Goal: Information Seeking & Learning: Check status

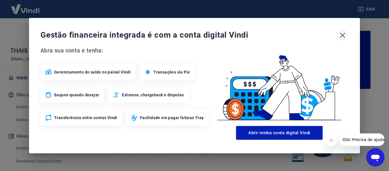
click at [345, 38] on icon "button" at bounding box center [342, 35] width 9 height 9
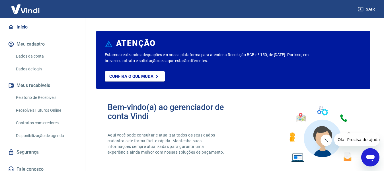
scroll to position [57, 0]
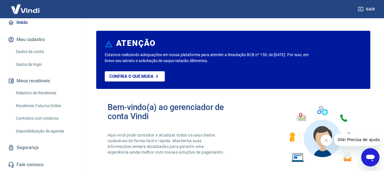
click at [54, 98] on link "Relatório de Recebíveis" at bounding box center [46, 93] width 65 height 12
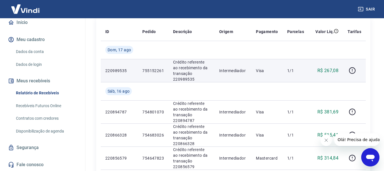
scroll to position [57, 0]
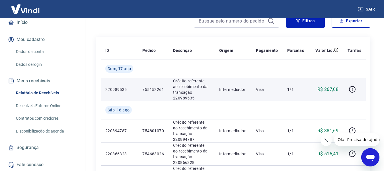
click at [230, 89] on p "Intermediador" at bounding box center [233, 90] width 28 height 6
click at [352, 90] on icon "button" at bounding box center [352, 89] width 7 height 7
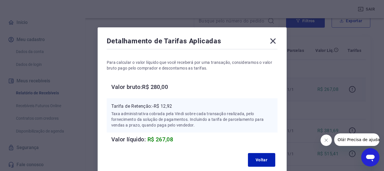
click at [277, 43] on icon at bounding box center [273, 40] width 9 height 9
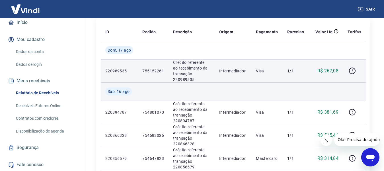
scroll to position [85, 0]
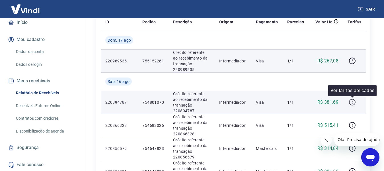
click at [354, 102] on icon "button" at bounding box center [352, 102] width 7 height 7
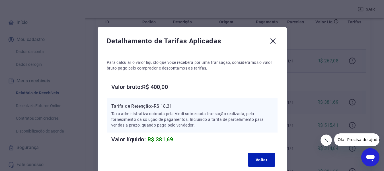
click at [275, 42] on icon at bounding box center [273, 40] width 9 height 9
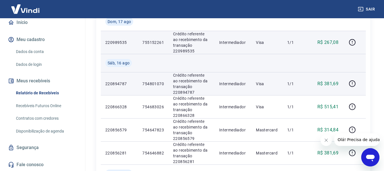
scroll to position [114, 0]
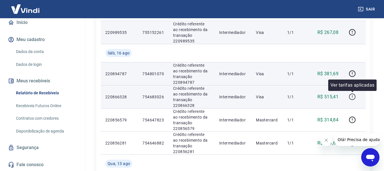
click at [353, 97] on icon "button" at bounding box center [352, 96] width 7 height 7
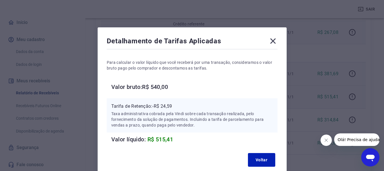
click at [273, 40] on icon at bounding box center [272, 40] width 5 height 5
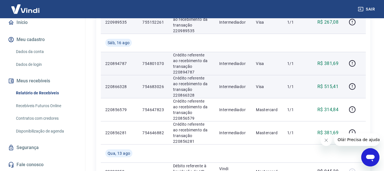
scroll to position [142, 0]
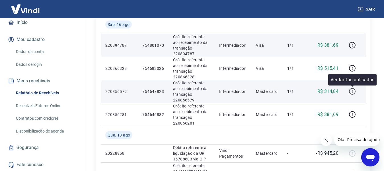
click at [353, 92] on icon "button" at bounding box center [352, 91] width 7 height 7
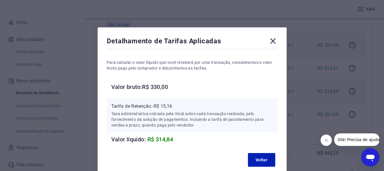
click at [270, 44] on icon at bounding box center [273, 40] width 9 height 9
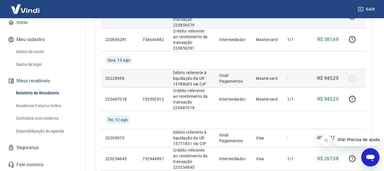
scroll to position [228, 0]
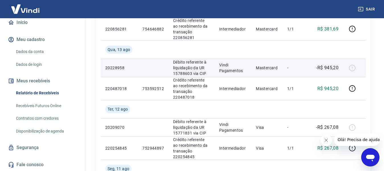
click at [328, 68] on p "-R$ 945,20" at bounding box center [327, 67] width 22 height 7
click at [355, 66] on div at bounding box center [355, 67] width 14 height 9
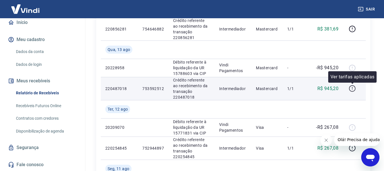
click at [352, 89] on icon "button" at bounding box center [352, 88] width 7 height 7
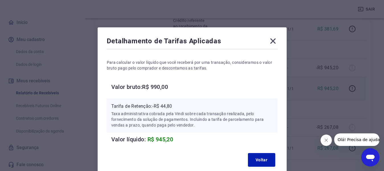
click at [274, 40] on icon at bounding box center [272, 40] width 5 height 5
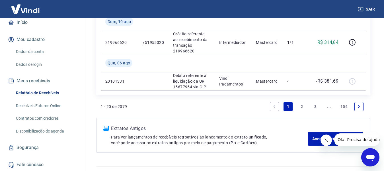
scroll to position [598, 0]
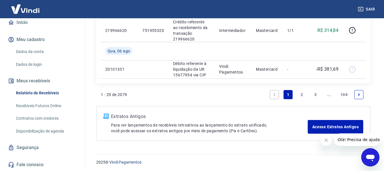
click at [303, 94] on link "2" at bounding box center [301, 94] width 9 height 9
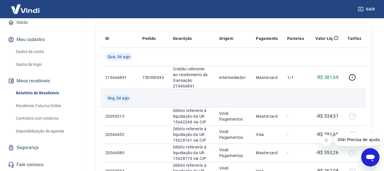
scroll to position [85, 0]
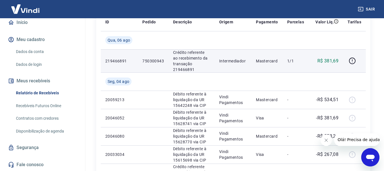
click at [118, 61] on p "219466891" at bounding box center [119, 61] width 28 height 6
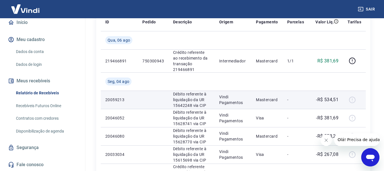
click at [352, 103] on div at bounding box center [355, 99] width 14 height 9
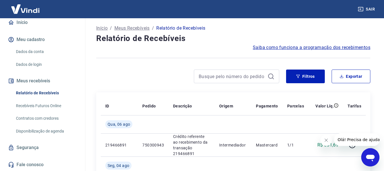
scroll to position [0, 0]
